Goal: Task Accomplishment & Management: Manage account settings

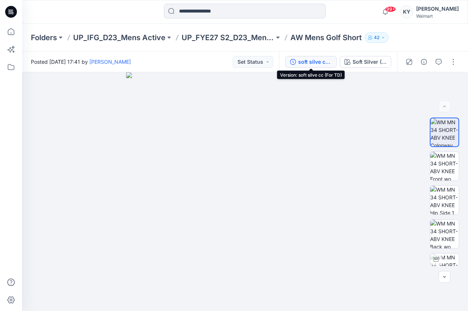
click at [321, 62] on div "soft silve cc (For TD)" at bounding box center [315, 62] width 34 height 8
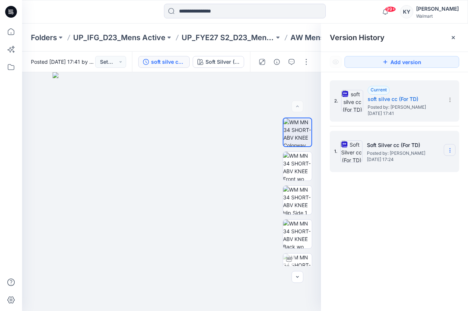
click at [450, 150] on icon at bounding box center [450, 150] width 0 height 0
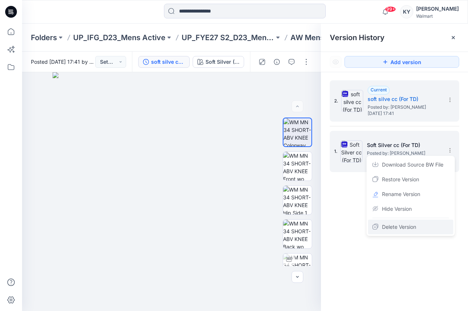
click at [404, 226] on span "Delete Version" at bounding box center [399, 226] width 34 height 9
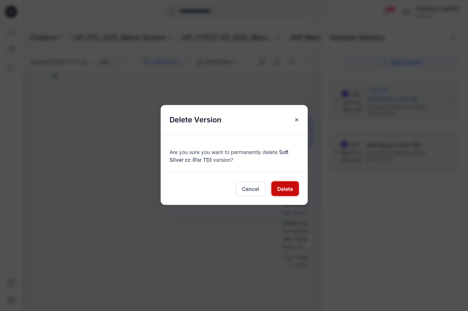
click at [295, 186] on button "Delete" at bounding box center [286, 188] width 28 height 15
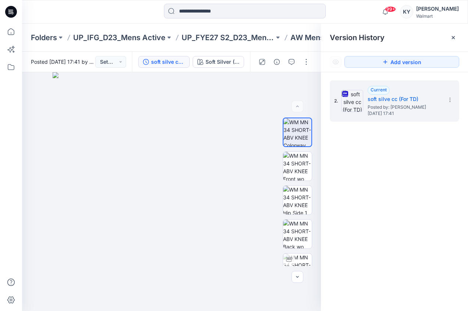
click at [395, 159] on div "2. Current soft silve cc (For TD) Posted by: [PERSON_NAME] [DATE] 17:41" at bounding box center [394, 196] width 147 height 249
click at [297, 173] on img at bounding box center [297, 166] width 29 height 29
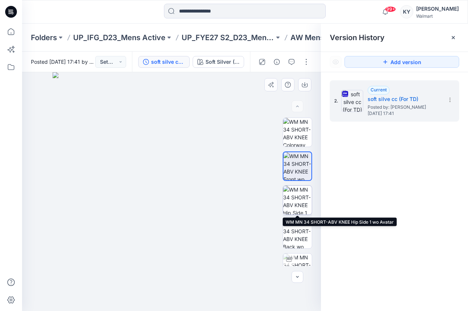
click at [298, 203] on img at bounding box center [297, 199] width 29 height 29
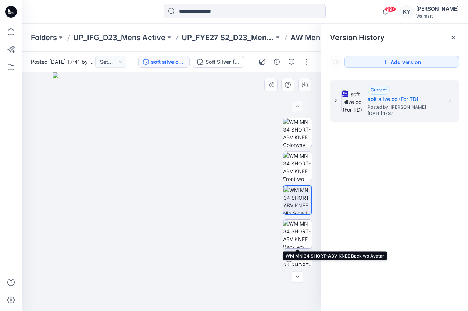
click at [298, 230] on img at bounding box center [297, 233] width 29 height 29
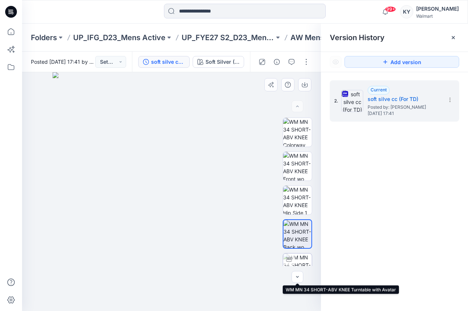
click at [299, 260] on img at bounding box center [297, 267] width 29 height 29
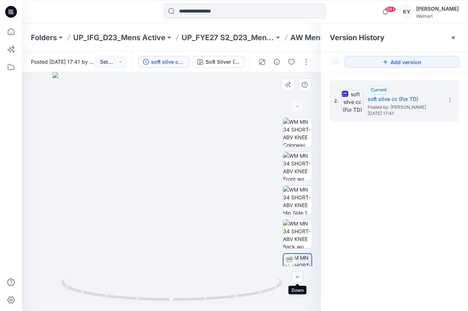
click at [299, 275] on icon "button" at bounding box center [298, 277] width 6 height 6
